Goal: Find specific page/section: Find specific page/section

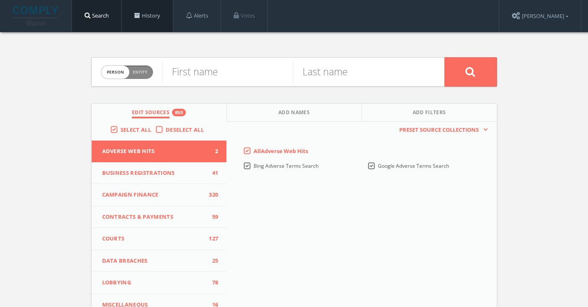
click at [153, 18] on link "History" at bounding box center [147, 16] width 51 height 32
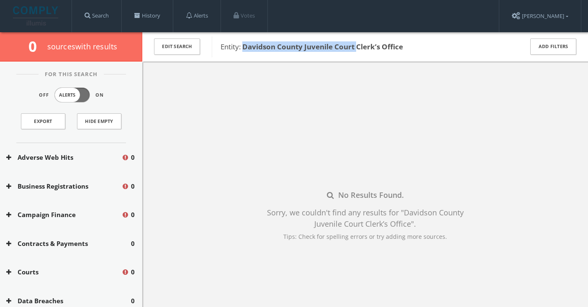
drag, startPoint x: 243, startPoint y: 49, endPoint x: 357, endPoint y: 46, distance: 113.5
click at [357, 46] on b "Davidson County Juvenile Court Clerk’s Office" at bounding box center [323, 47] width 161 height 10
copy b "Davidson County Juvenile Court"
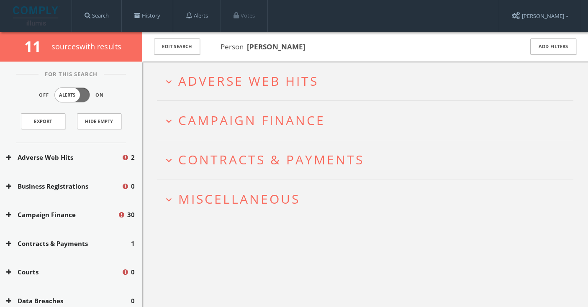
drag, startPoint x: 316, startPoint y: 46, endPoint x: 248, endPoint y: 48, distance: 67.9
click at [248, 48] on span "Person Lonnell Matthews" at bounding box center [367, 46] width 292 height 11
copy b "[PERSON_NAME]"
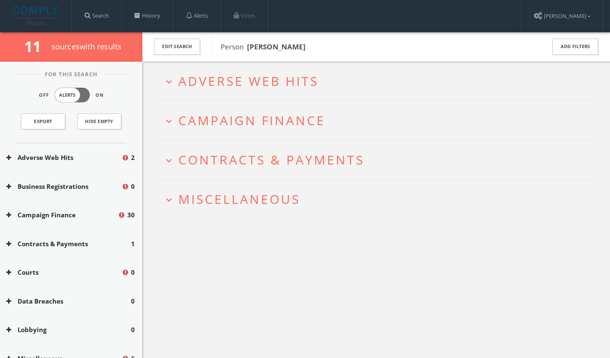
click at [247, 183] on h2 "expand_more Miscellaneous" at bounding box center [376, 199] width 439 height 39
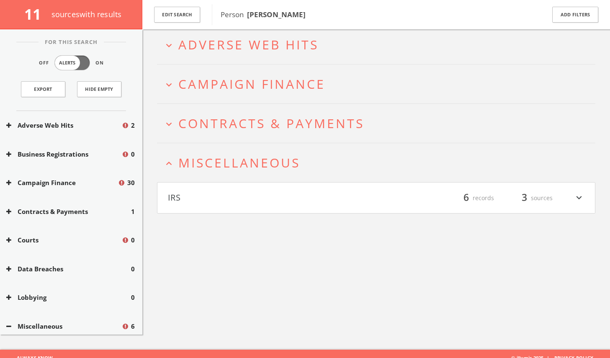
scroll to position [49, 0]
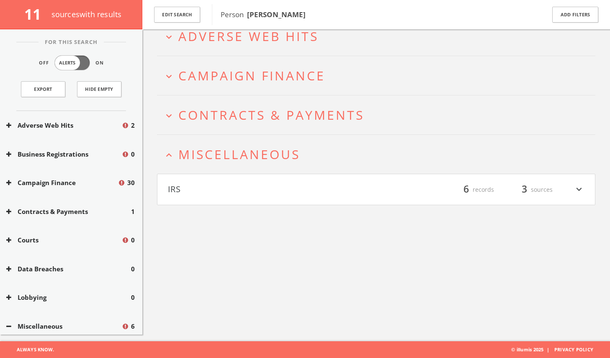
drag, startPoint x: 320, startPoint y: 12, endPoint x: 247, endPoint y: 12, distance: 72.9
click at [247, 12] on span "Person Lonnell Matthews" at bounding box center [378, 14] width 314 height 11
